Goal: Navigation & Orientation: Find specific page/section

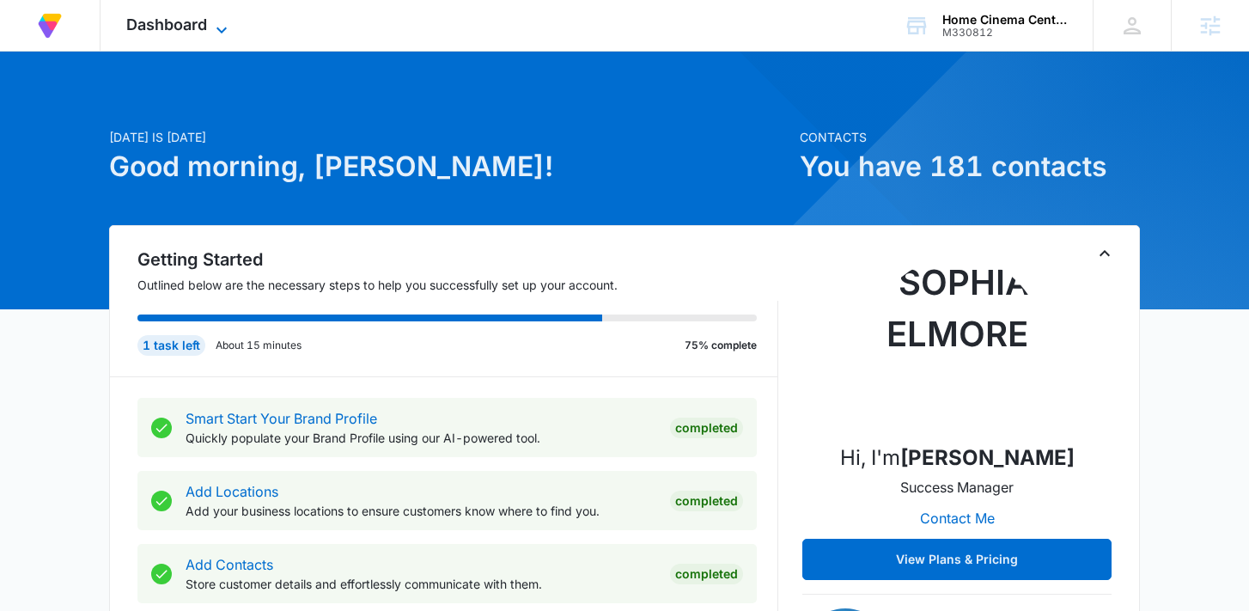
click at [216, 16] on div "Dashboard Apps Reputation Forms CRM Email Social Payments POS Content Ads Intel…" at bounding box center [179, 25] width 157 height 51
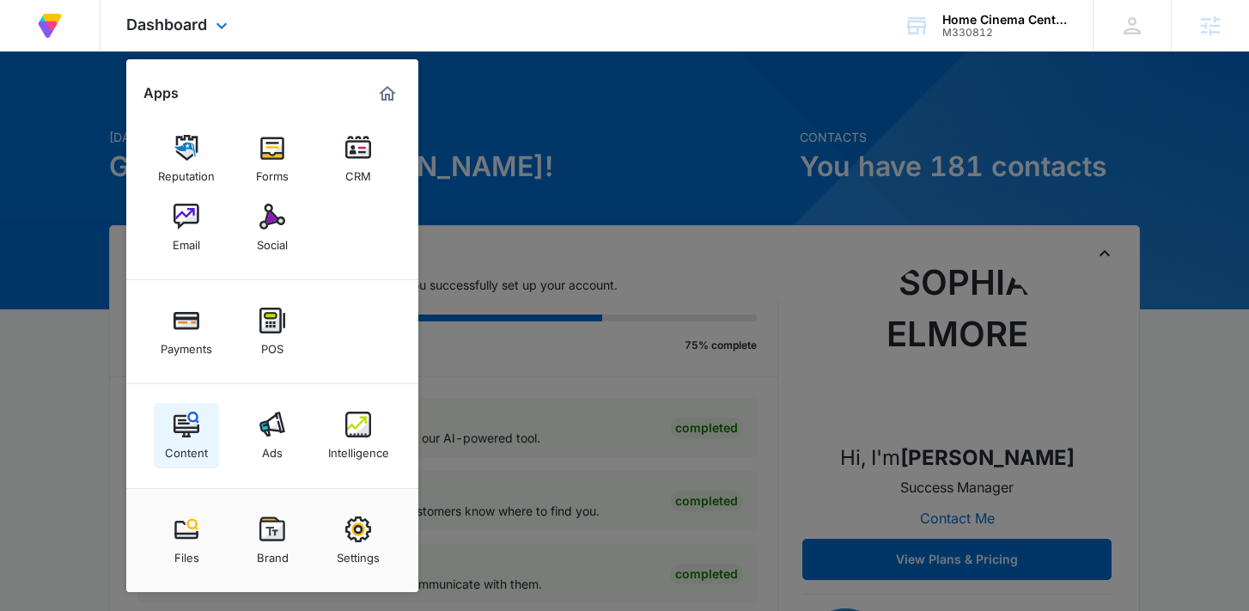
click at [190, 438] on div "Content" at bounding box center [186, 448] width 43 height 22
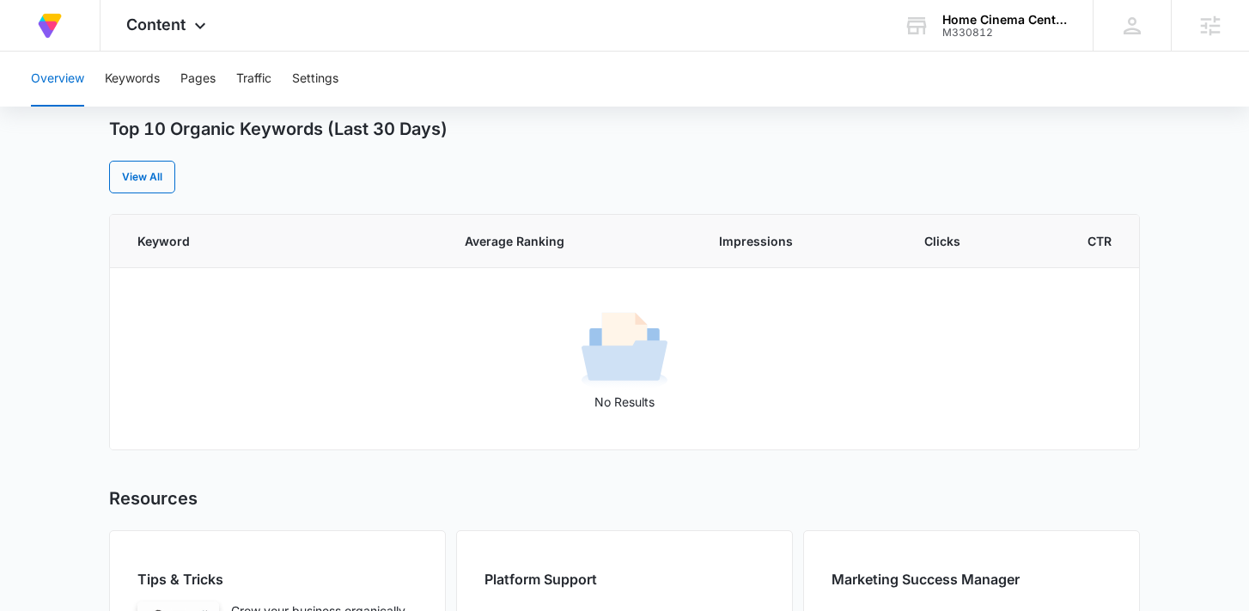
scroll to position [864, 0]
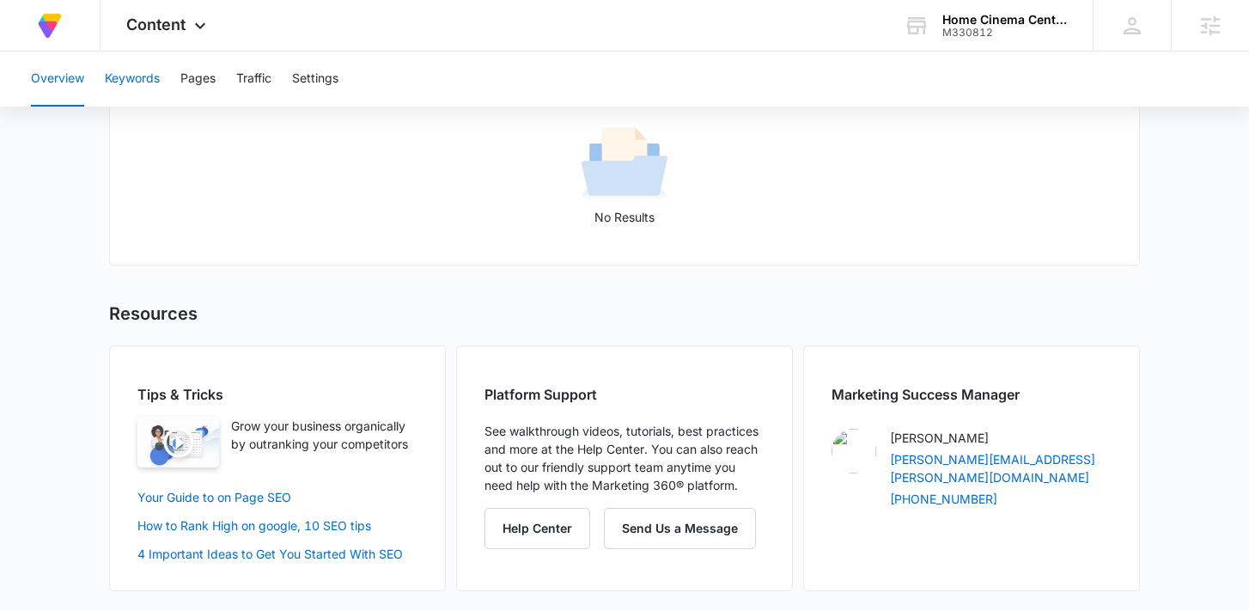
click at [159, 81] on button "Keywords" at bounding box center [132, 79] width 55 height 55
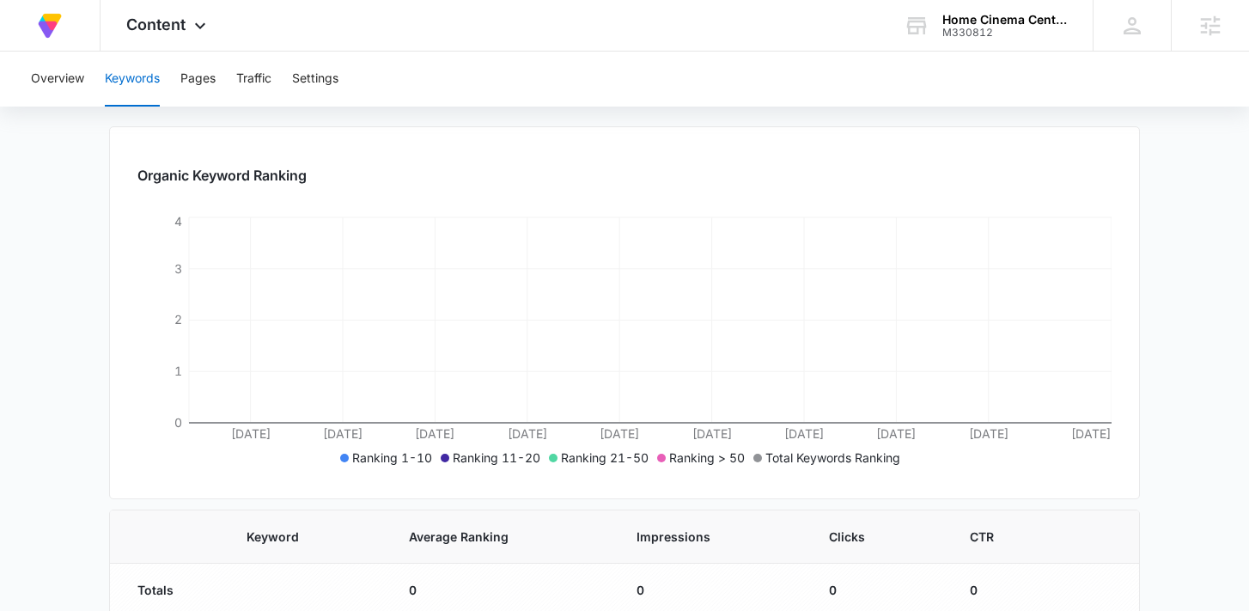
scroll to position [225, 0]
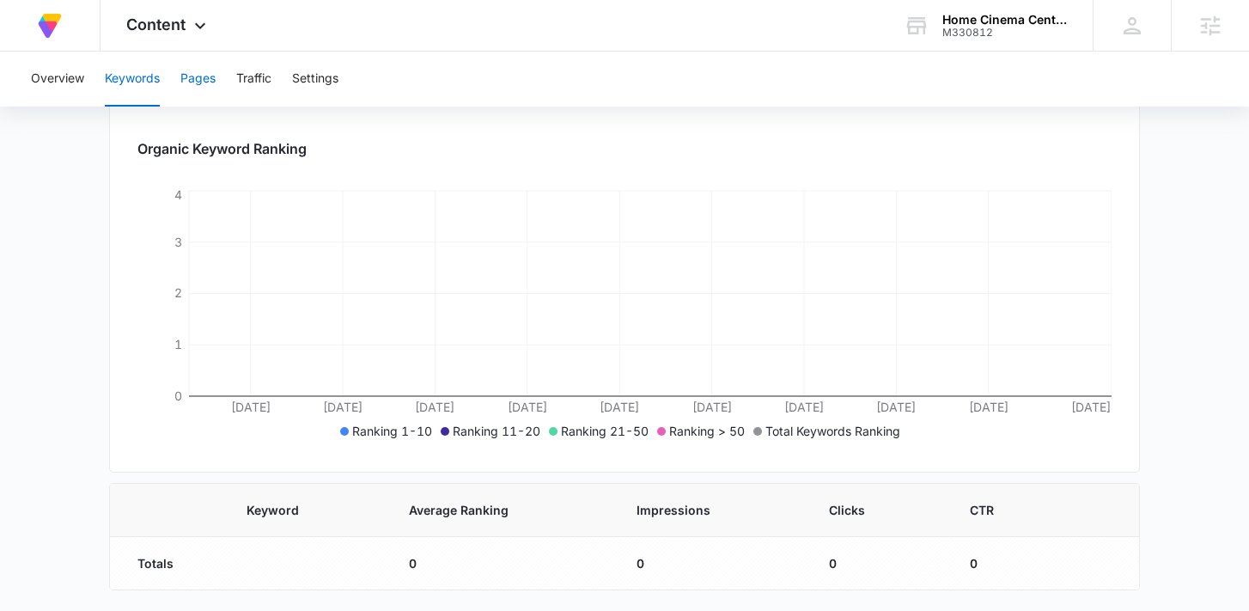
click at [196, 81] on button "Pages" at bounding box center [197, 79] width 35 height 55
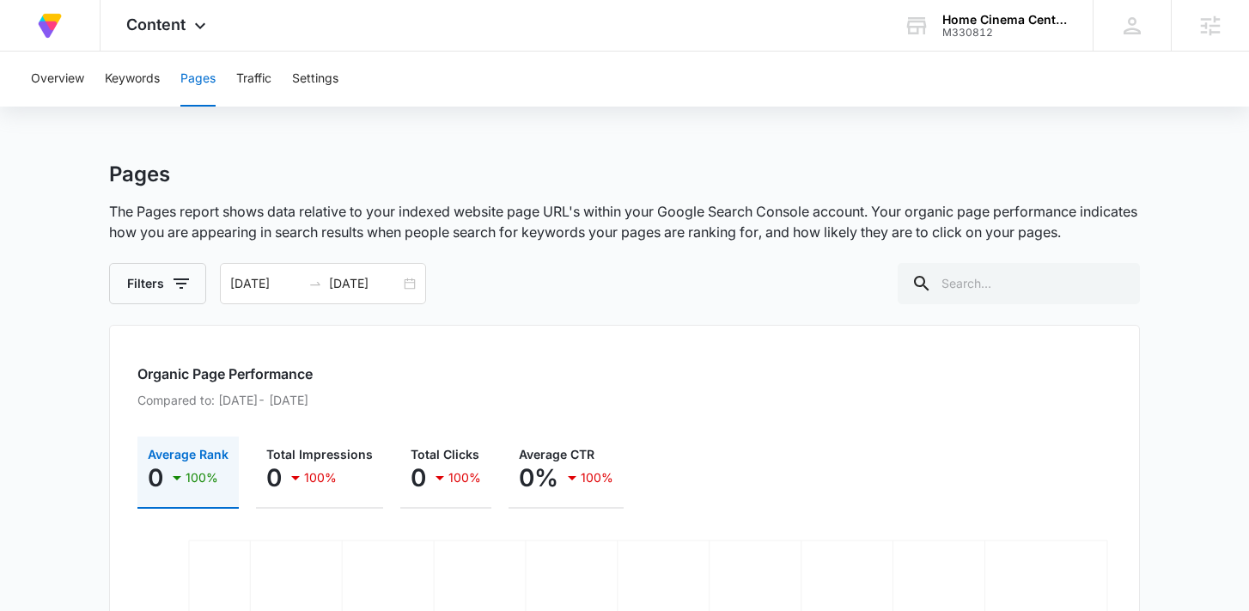
scroll to position [350, 0]
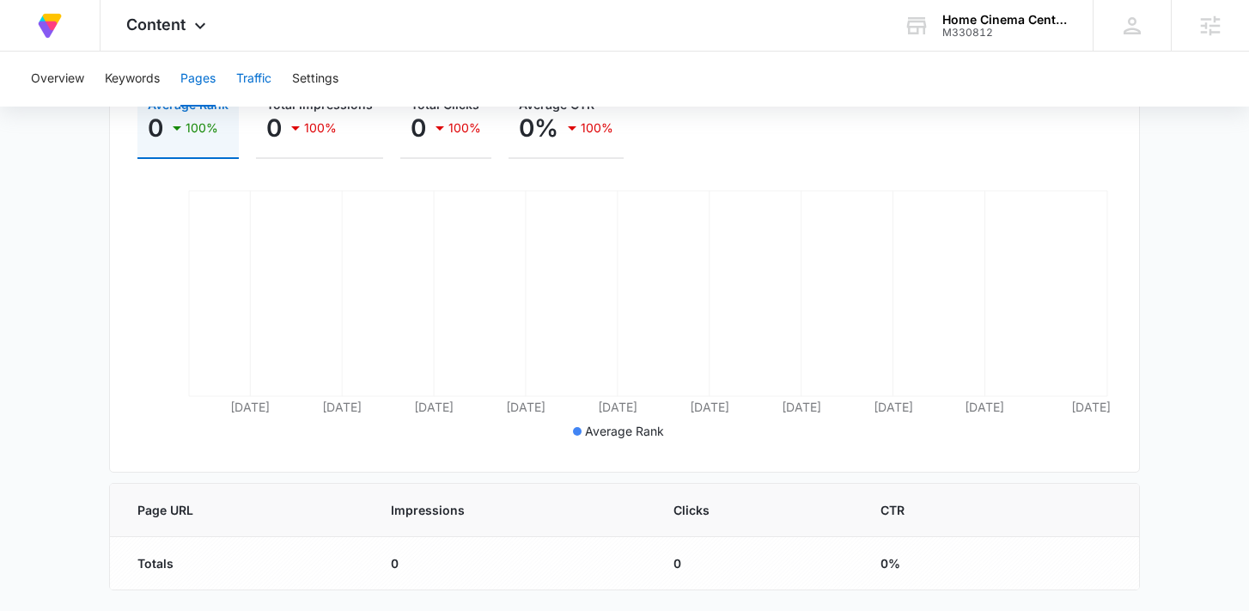
click at [259, 79] on button "Traffic" at bounding box center [253, 79] width 35 height 55
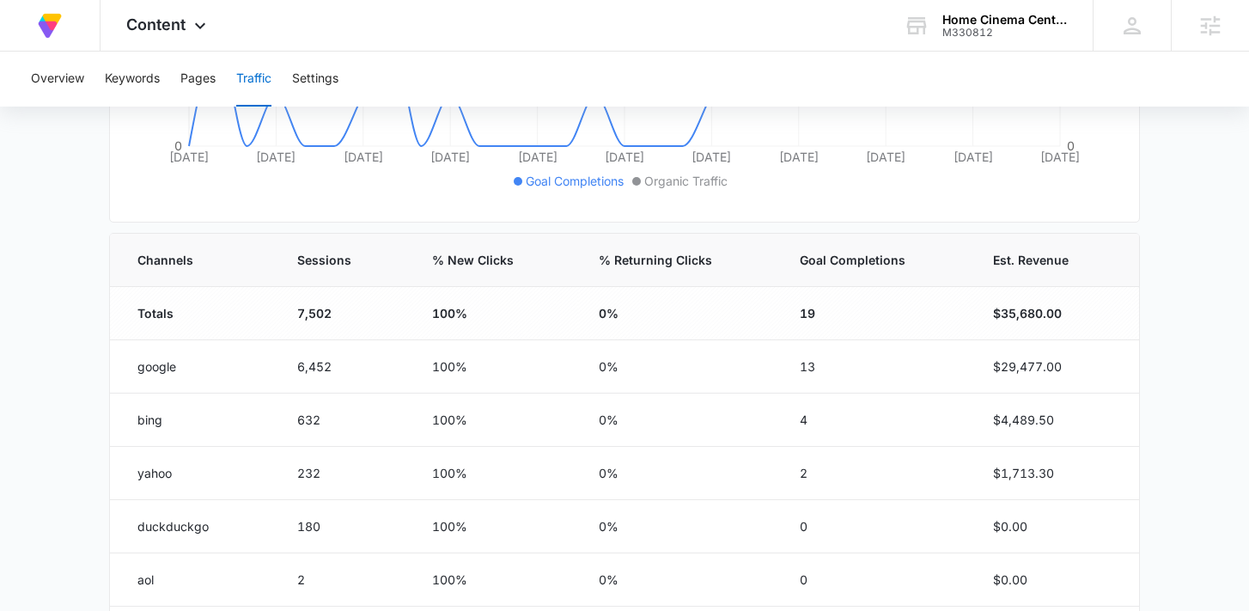
scroll to position [594, 0]
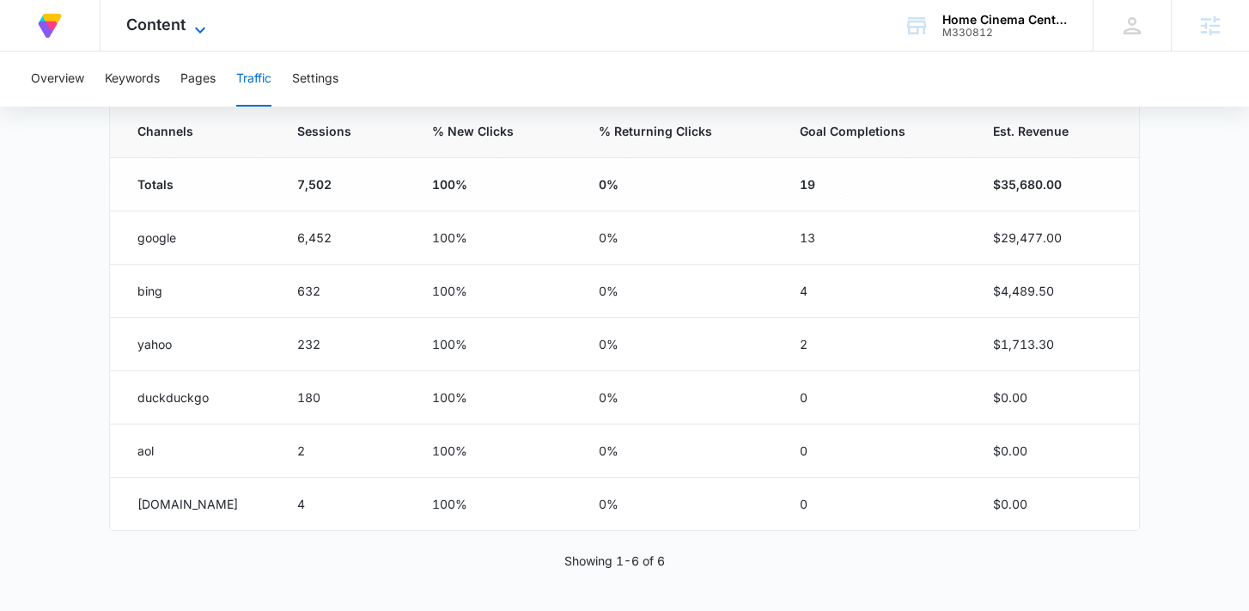
click at [192, 20] on icon at bounding box center [200, 30] width 21 height 21
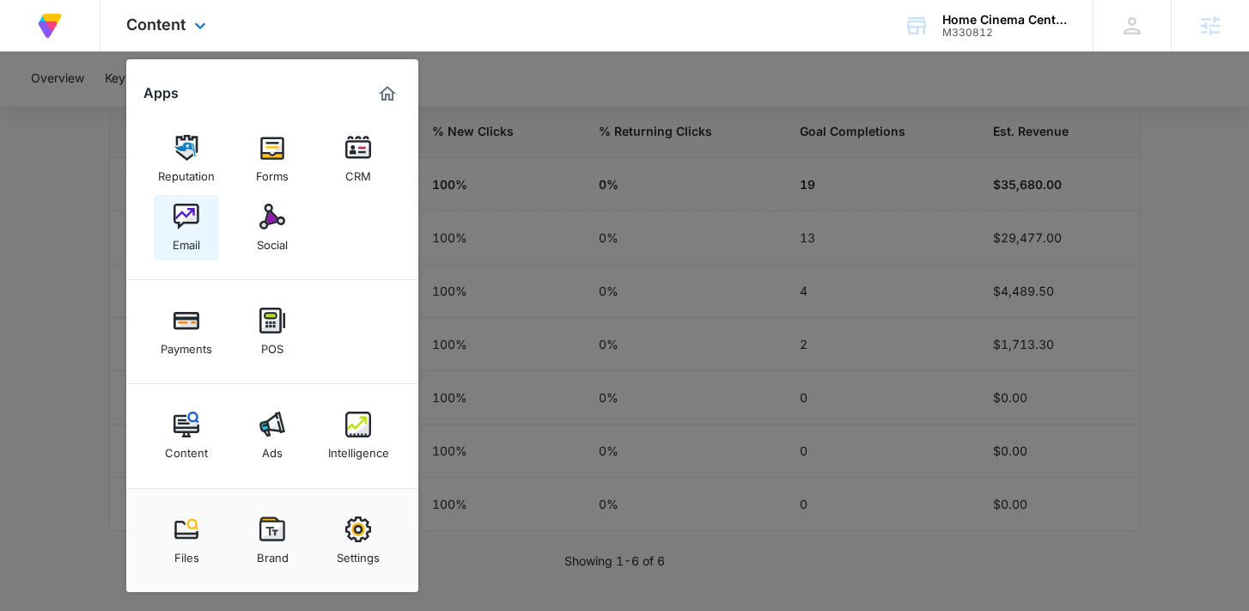
click at [182, 252] on link "Email" at bounding box center [186, 227] width 65 height 65
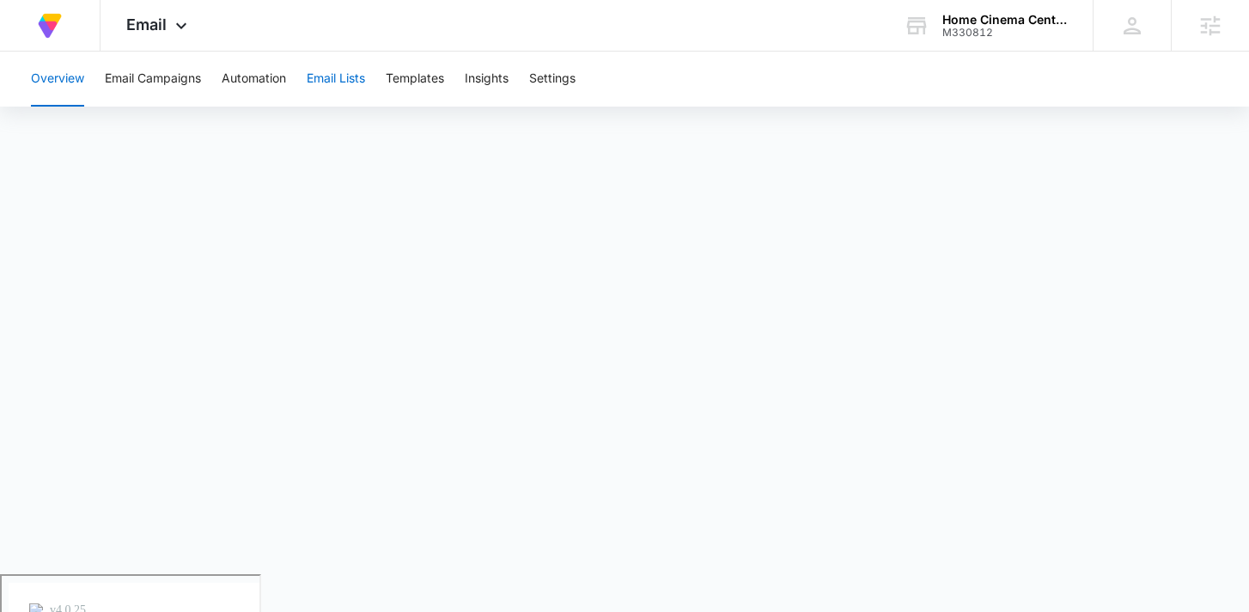
click at [356, 88] on button "Email Lists" at bounding box center [336, 79] width 58 height 55
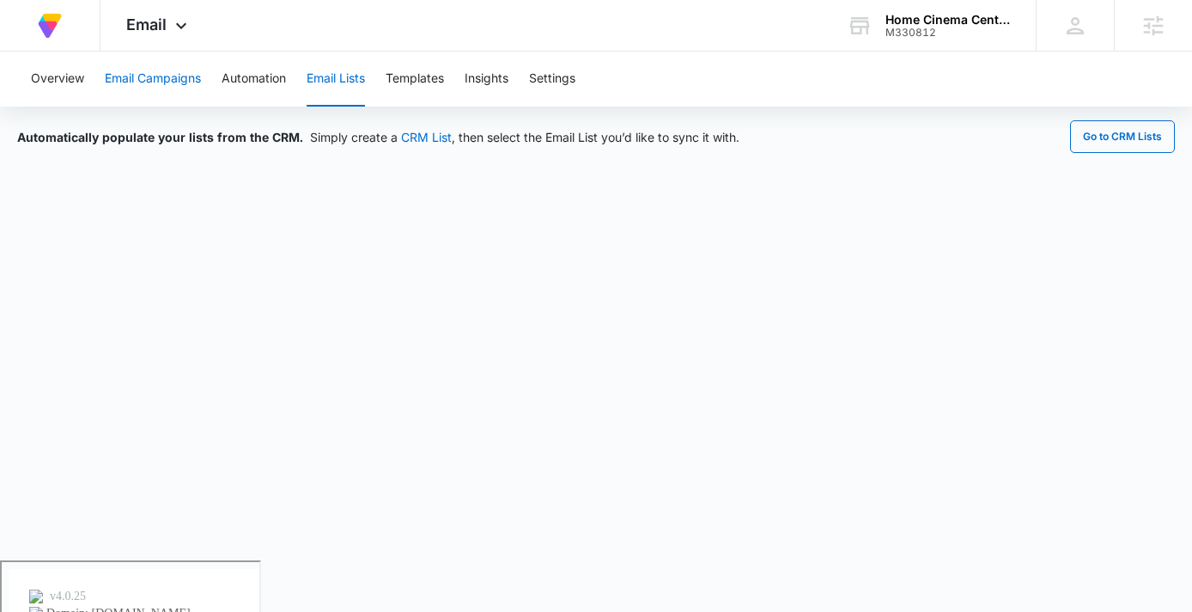
click at [159, 74] on button "Email Campaigns" at bounding box center [153, 79] width 96 height 55
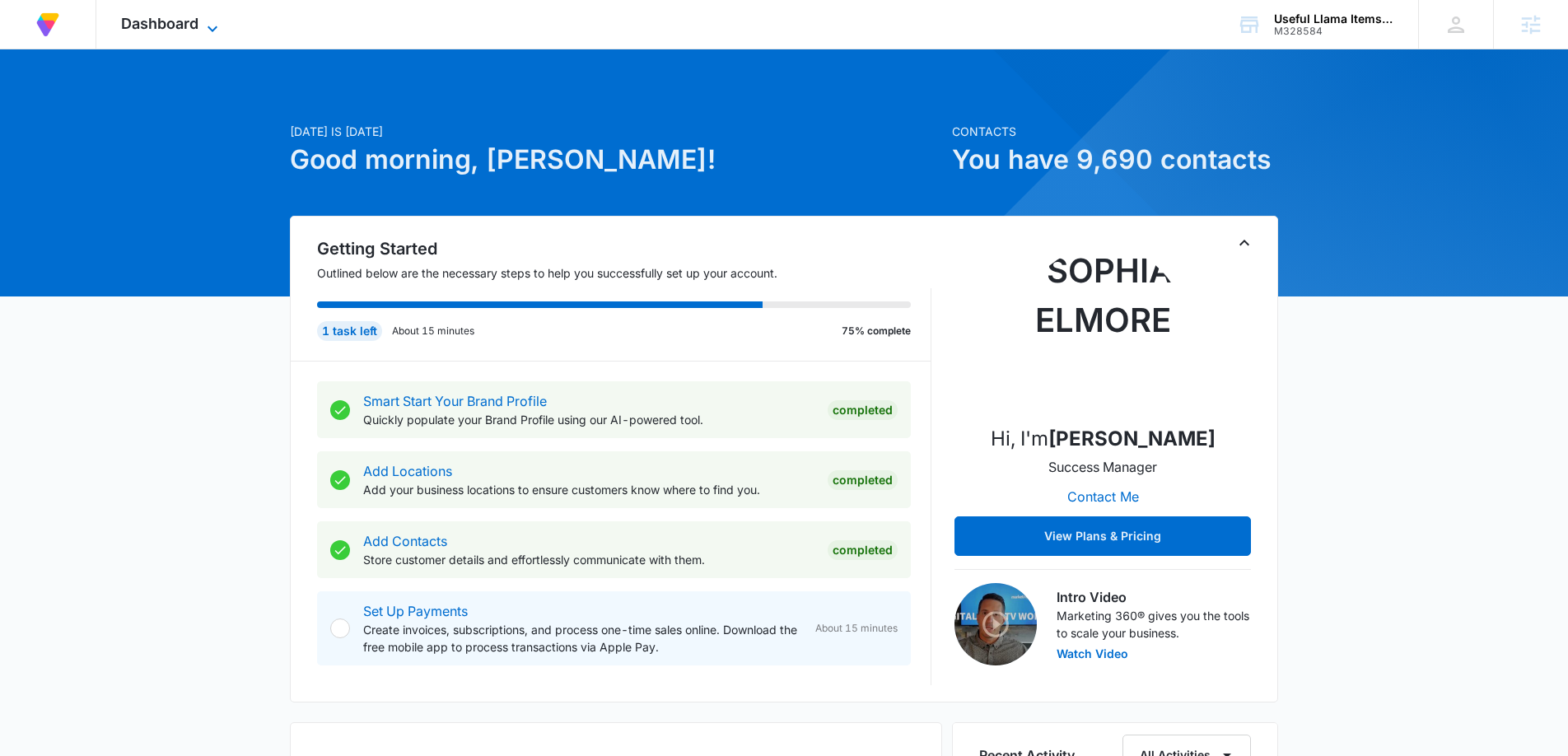
click at [171, 28] on span "Dashboard" at bounding box center [159, 23] width 78 height 17
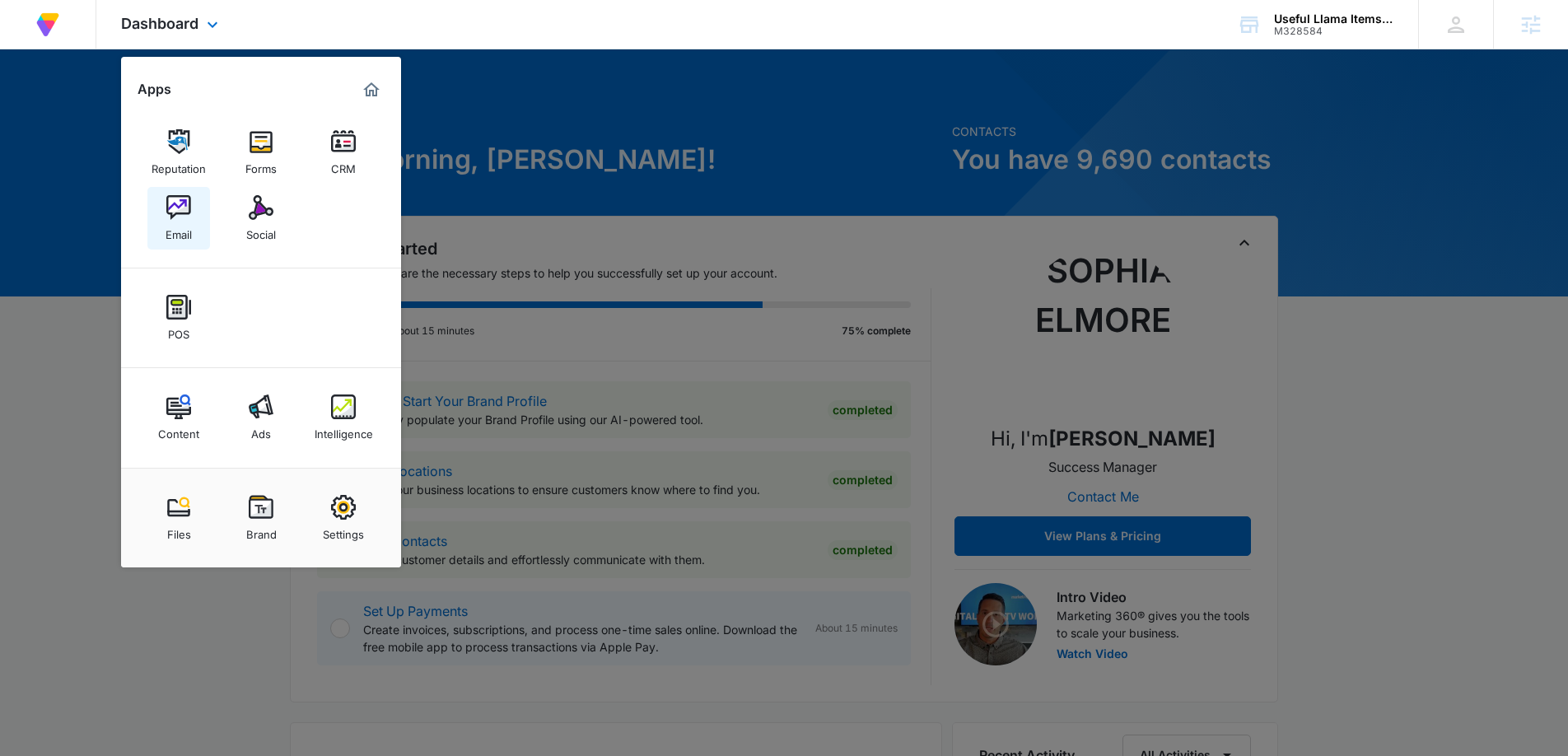
click at [191, 213] on link "Email" at bounding box center [178, 218] width 62 height 62
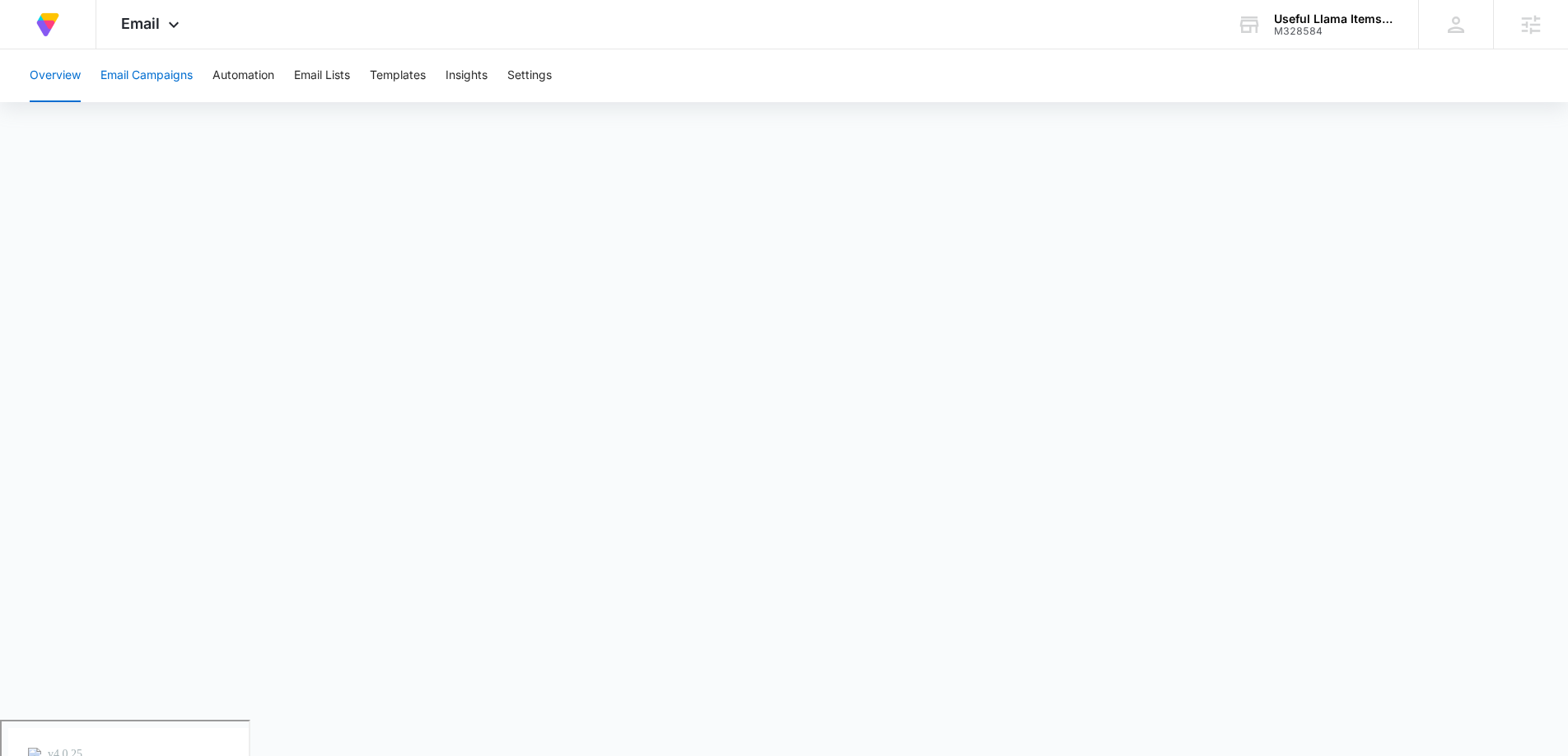
click at [153, 66] on button "Email Campaigns" at bounding box center [147, 76] width 92 height 53
